Goal: Check status: Check status

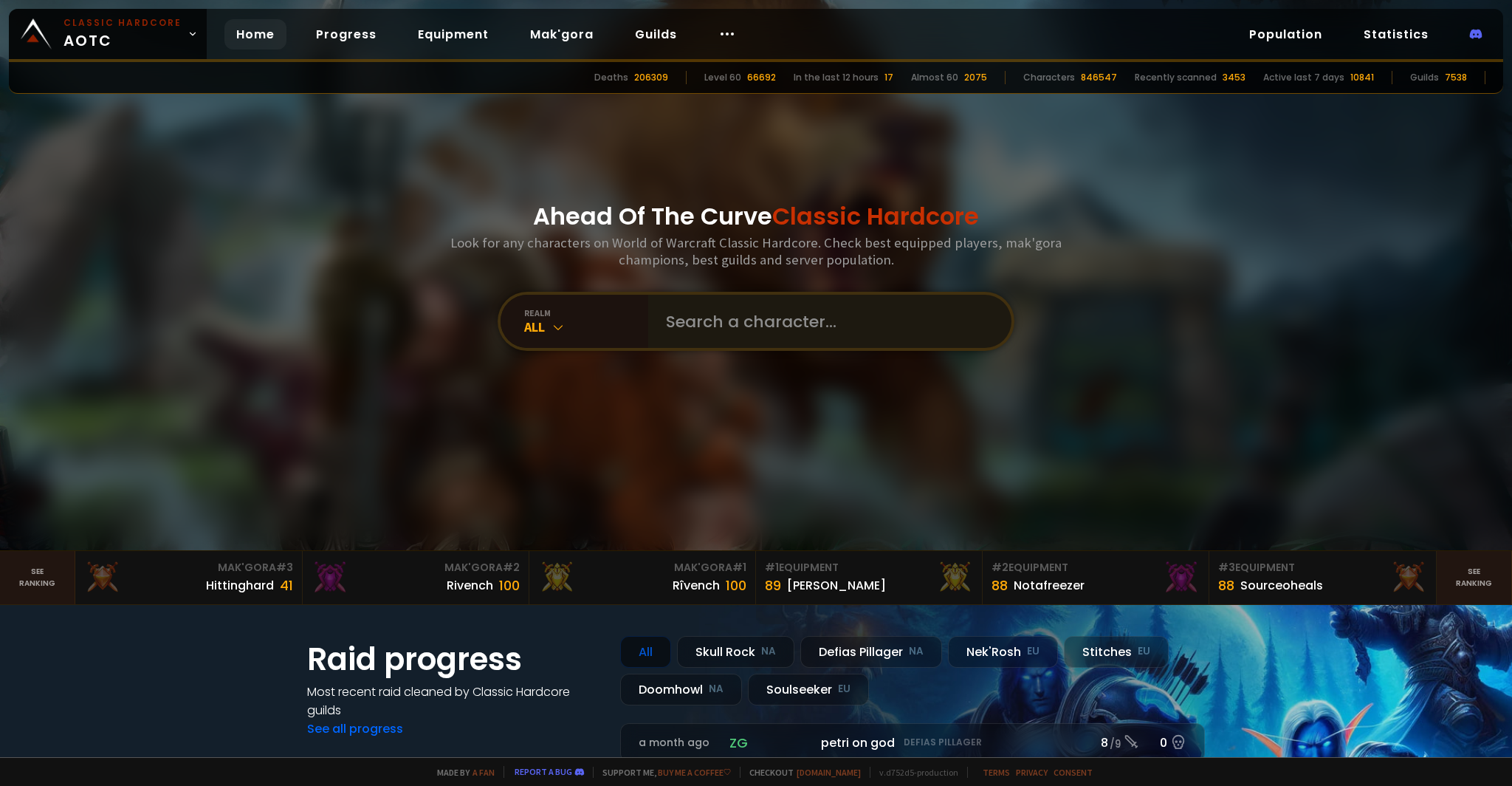
click at [816, 341] on input "text" at bounding box center [825, 321] width 337 height 53
type input "ninjamaa"
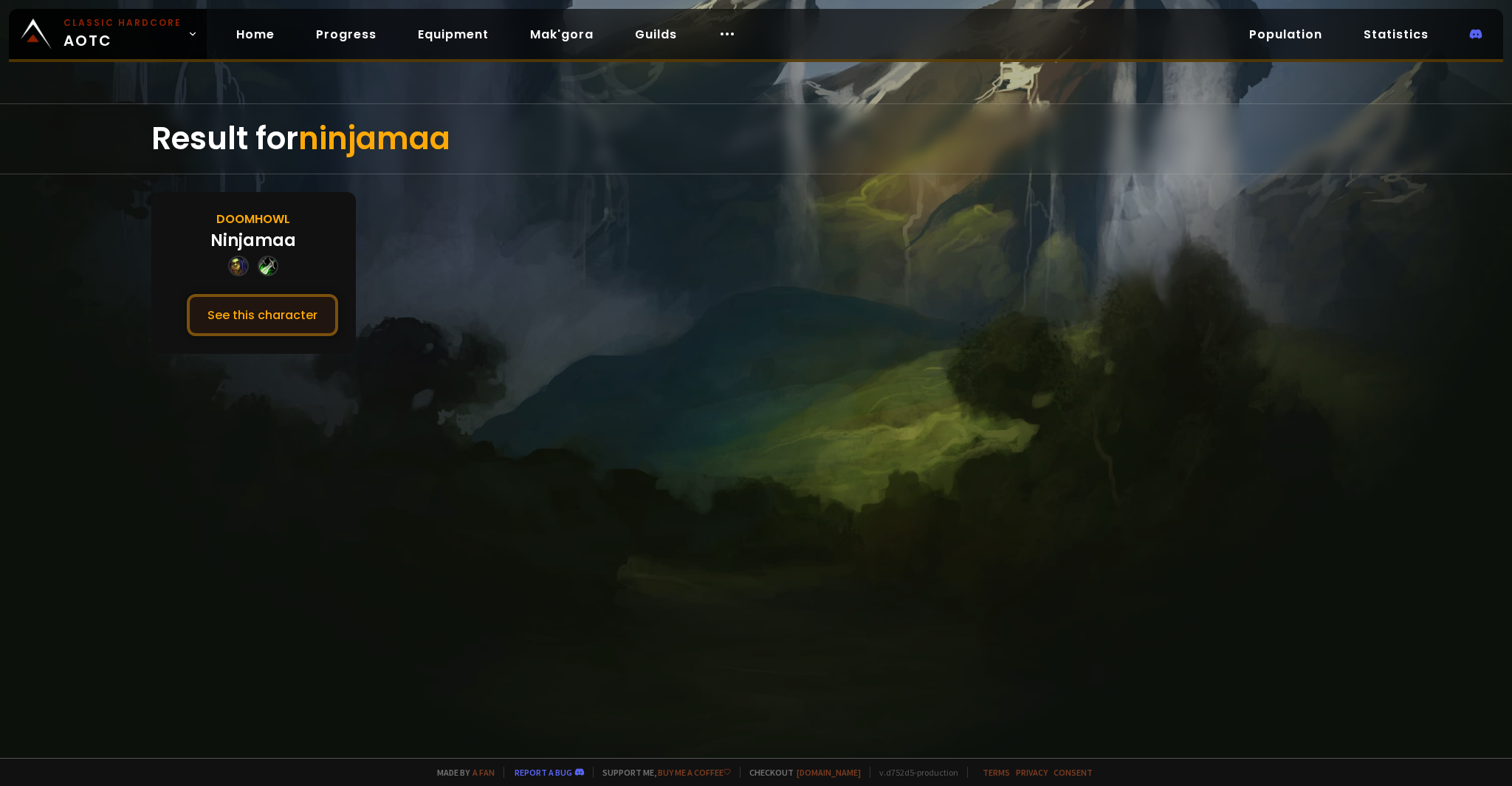
click at [254, 317] on button "See this character" at bounding box center [262, 314] width 151 height 42
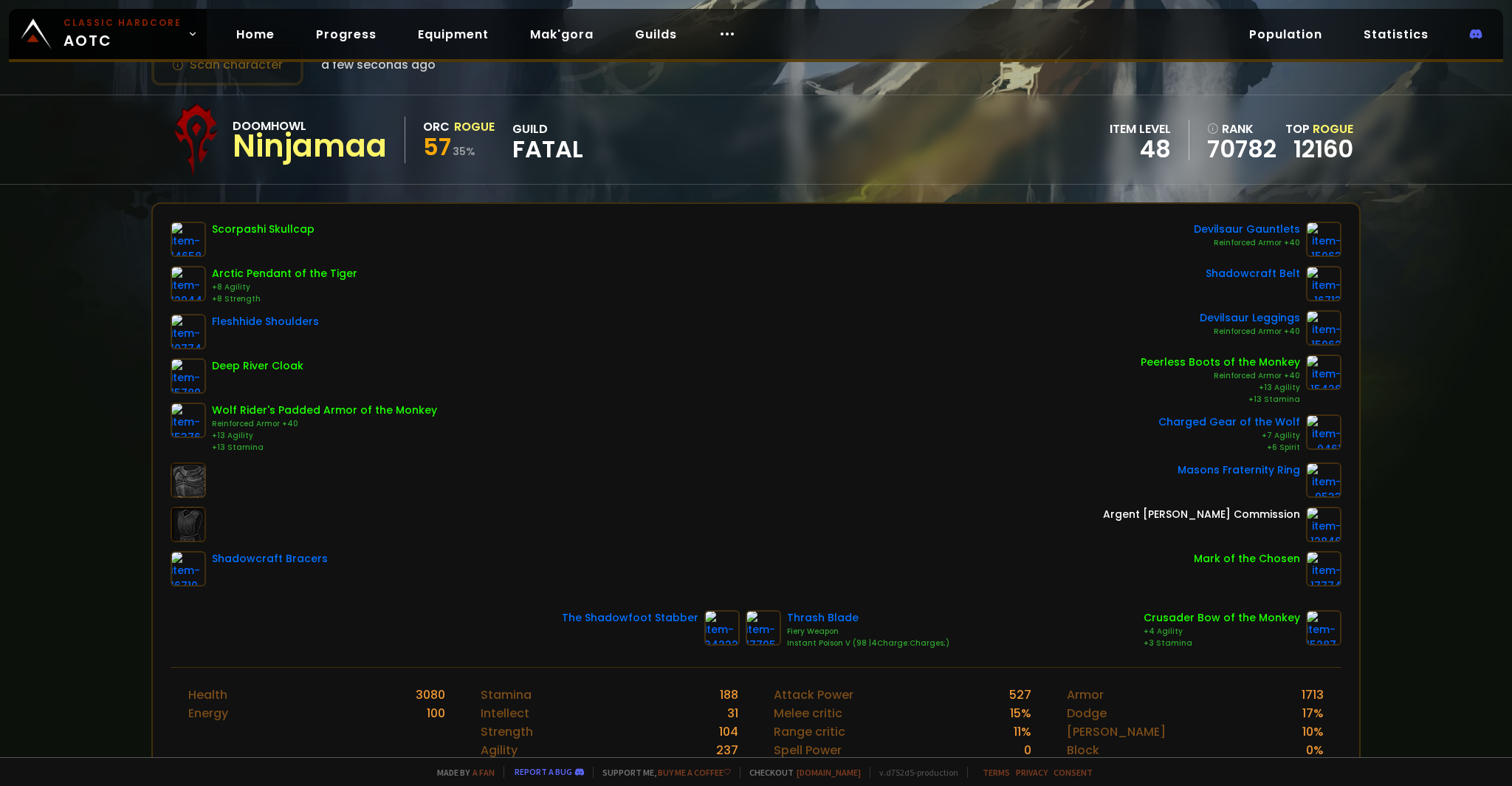
scroll to position [74, 0]
